Goal: Task Accomplishment & Management: Manage account settings

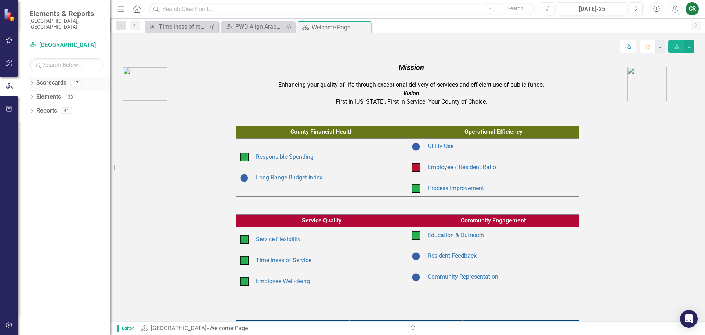
click at [32, 82] on icon "Dropdown" at bounding box center [31, 84] width 5 height 4
click at [36, 108] on icon "Dropdown" at bounding box center [36, 110] width 6 height 4
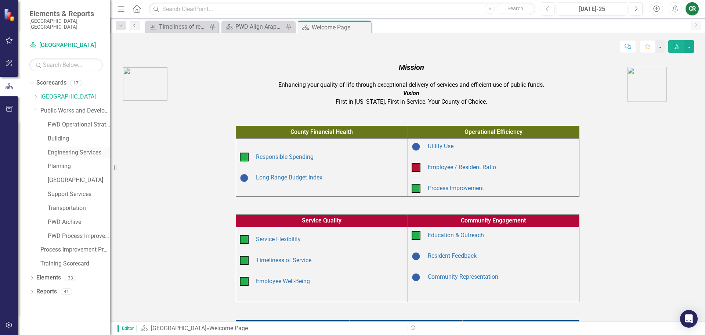
click at [69, 148] on link "Engineering Services" at bounding box center [79, 152] width 62 height 8
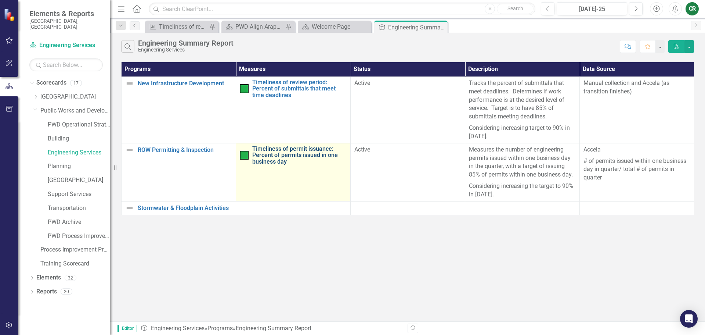
click at [275, 157] on link "Timeliness of permit issuance: Percent of permits issued in one business day" at bounding box center [299, 154] width 94 height 19
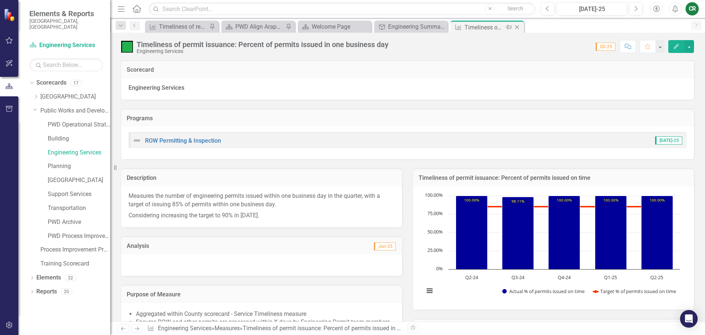
drag, startPoint x: 517, startPoint y: 25, endPoint x: 508, endPoint y: 28, distance: 9.2
click at [508, 28] on icon "Pin" at bounding box center [509, 27] width 6 height 7
click at [324, 28] on div "Timeliness of permit issuance: Percent of permits issued in one business day" at bounding box center [337, 27] width 50 height 9
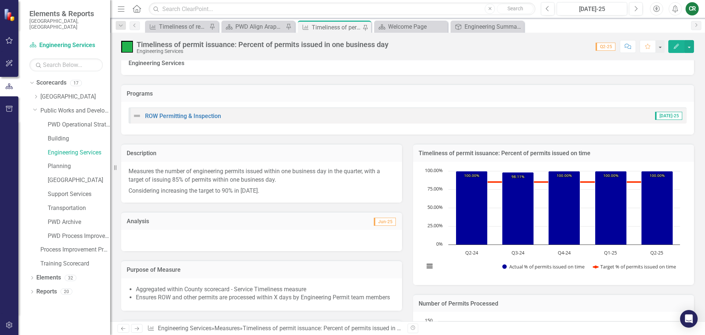
scroll to position [37, 0]
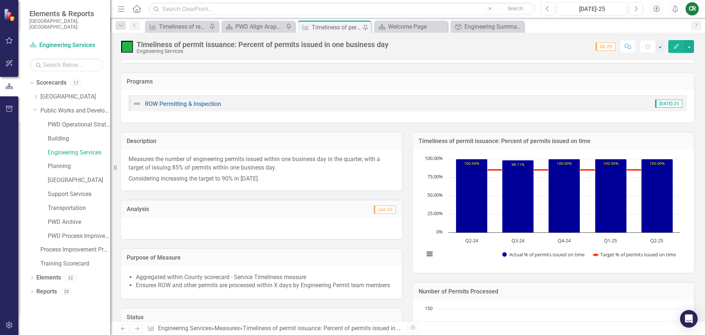
click at [680, 45] on button "Edit" at bounding box center [676, 46] width 16 height 13
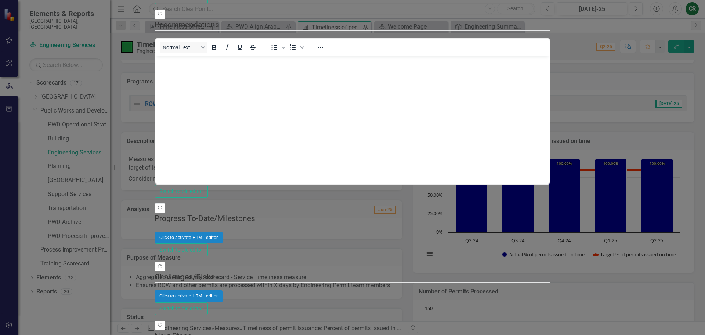
scroll to position [0, 0]
drag, startPoint x: 235, startPoint y: -129, endPoint x: 202, endPoint y: -128, distance: 32.7
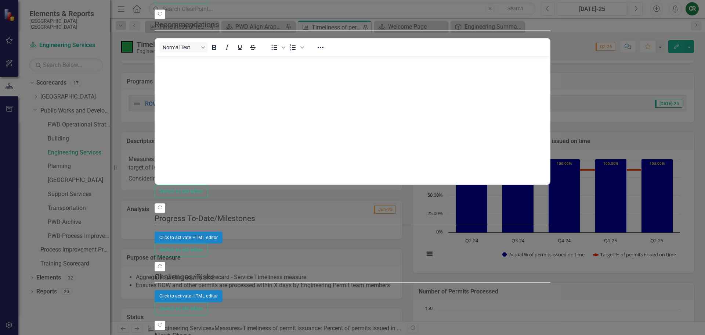
drag, startPoint x: 624, startPoint y: -123, endPoint x: 860, endPoint y: -24, distance: 256.0
click at [218, 68] on body "Rich Text Area. Press ALT-0 for help." at bounding box center [352, 110] width 394 height 110
